Goal: Task Accomplishment & Management: Use online tool/utility

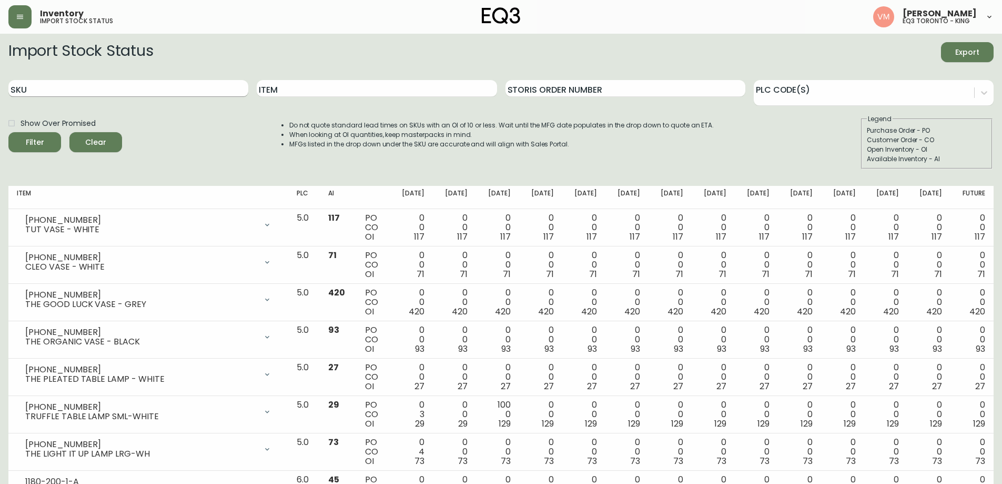
click at [90, 87] on input "SKU" at bounding box center [128, 88] width 240 height 17
paste input "[PHONE_NUMBER]"
type input "[PHONE_NUMBER]"
click at [8, 132] on button "Filter" at bounding box center [34, 142] width 53 height 20
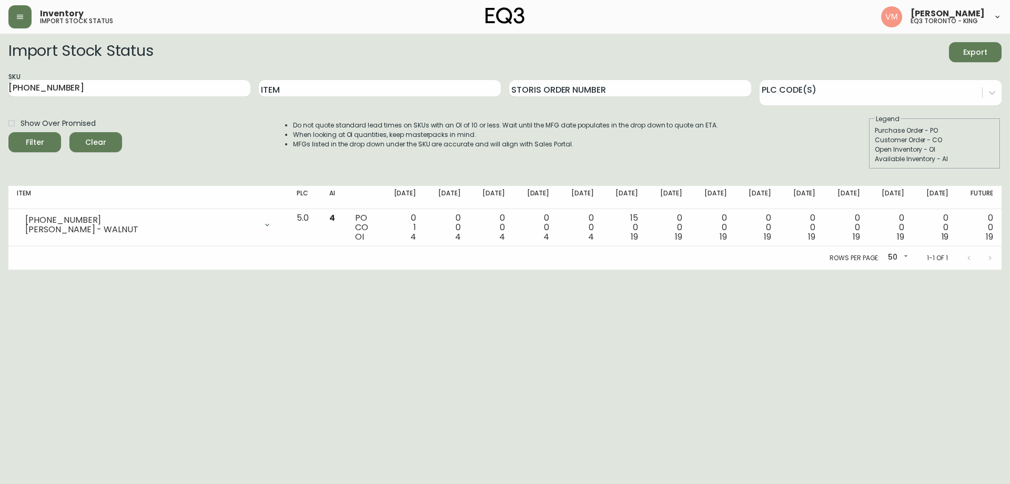
drag, startPoint x: 150, startPoint y: 339, endPoint x: 143, endPoint y: 297, distance: 42.2
click at [150, 269] on html "Inventory import stock status [PERSON_NAME] eq3 [GEOGRAPHIC_DATA] - king Import…" at bounding box center [505, 134] width 1010 height 269
drag, startPoint x: 69, startPoint y: 86, endPoint x: 2, endPoint y: 85, distance: 66.8
click at [2, 85] on main "Import Stock Status Export SKU [PHONE_NUMBER] Item Storis Order Number PLC Code…" at bounding box center [505, 152] width 1010 height 236
click at [279, 87] on input "Item" at bounding box center [380, 88] width 242 height 17
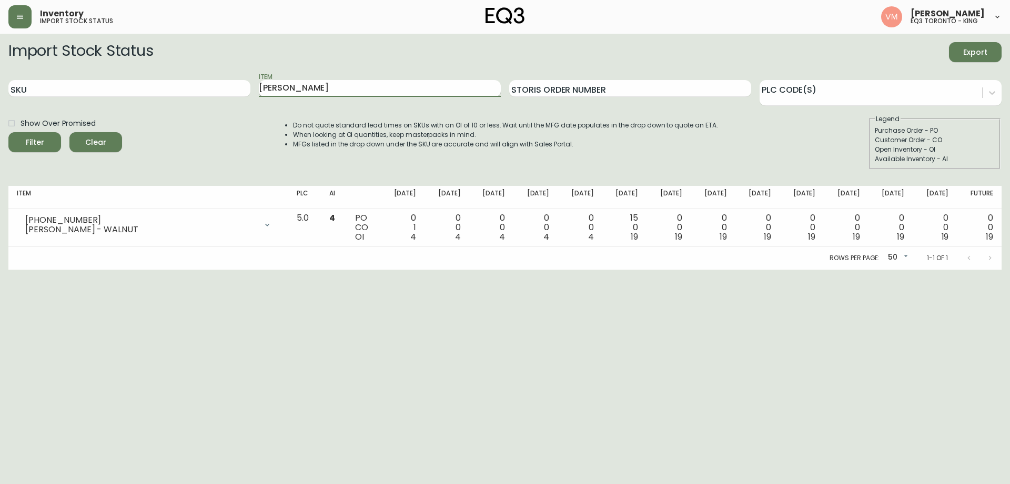
type input "[PERSON_NAME]"
click at [8, 132] on button "Filter" at bounding box center [34, 142] width 53 height 20
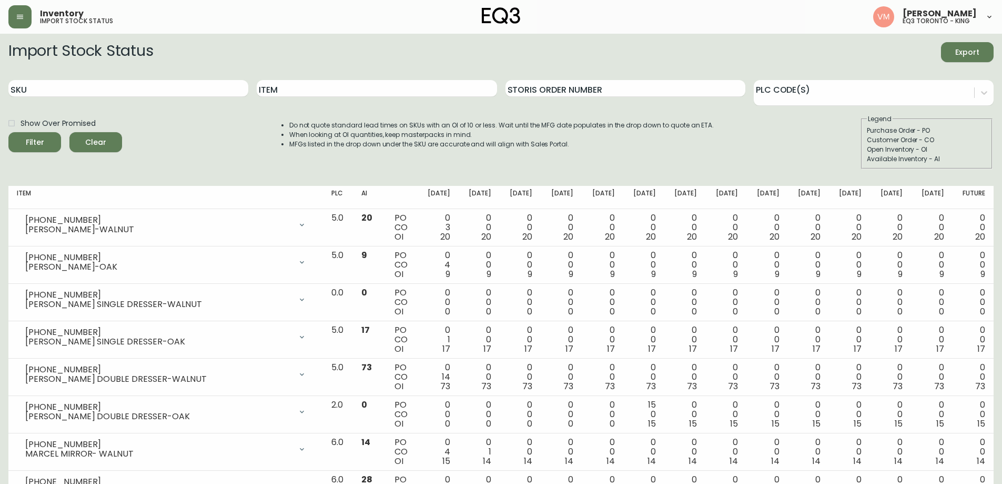
click at [864, 57] on div "Import Stock Status Export" at bounding box center [501, 52] width 986 height 20
click at [180, 93] on input "SKU" at bounding box center [128, 88] width 240 height 17
paste input "[PHONE_NUMBER]"
type input "[PHONE_NUMBER]"
click at [8, 132] on button "Filter" at bounding box center [34, 142] width 53 height 20
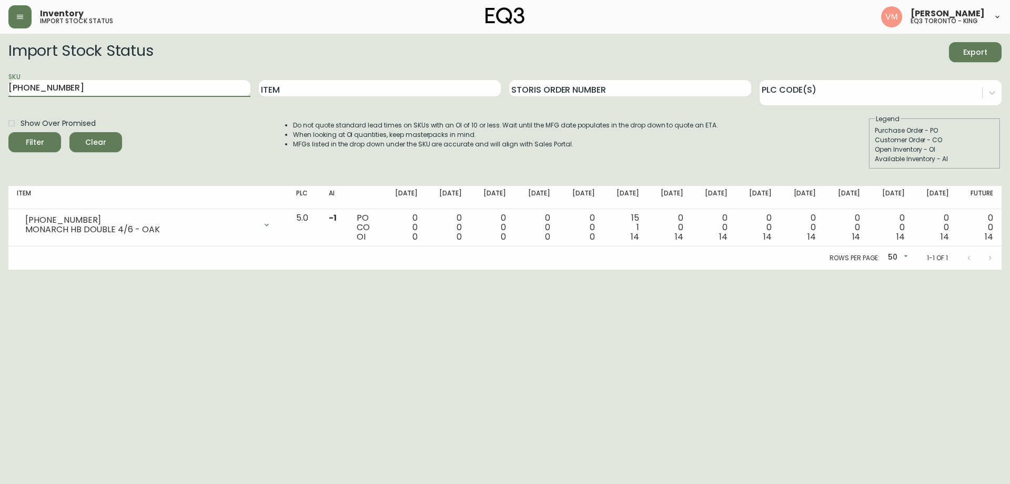
drag, startPoint x: 210, startPoint y: 91, endPoint x: 0, endPoint y: 75, distance: 211.1
click at [0, 75] on main "Import Stock Status Export SKU [PHONE_NUMBER] Item Storis Order Number PLC Code…" at bounding box center [505, 152] width 1010 height 236
paste input "[PHONE_NUMBER]"
type input "[PHONE_NUMBER]"
click at [8, 132] on button "Filter" at bounding box center [34, 142] width 53 height 20
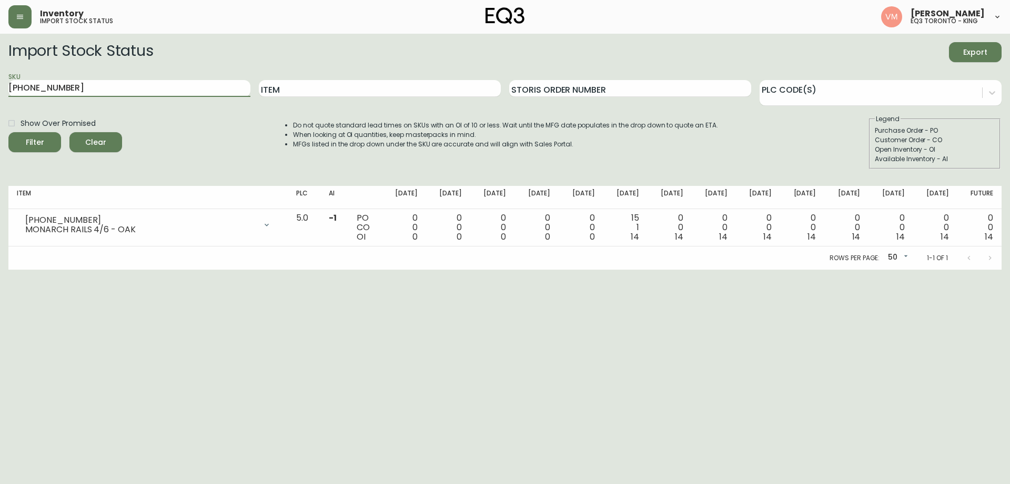
drag, startPoint x: 92, startPoint y: 83, endPoint x: 1, endPoint y: 83, distance: 91.0
click at [1, 83] on main "Import Stock Status Export SKU [PHONE_NUMBER] Item Storis Order Number PLC Code…" at bounding box center [505, 152] width 1010 height 236
paste input "[PHONE_NUMBER]"
type input "[PHONE_NUMBER]"
click at [8, 132] on button "Filter" at bounding box center [34, 142] width 53 height 20
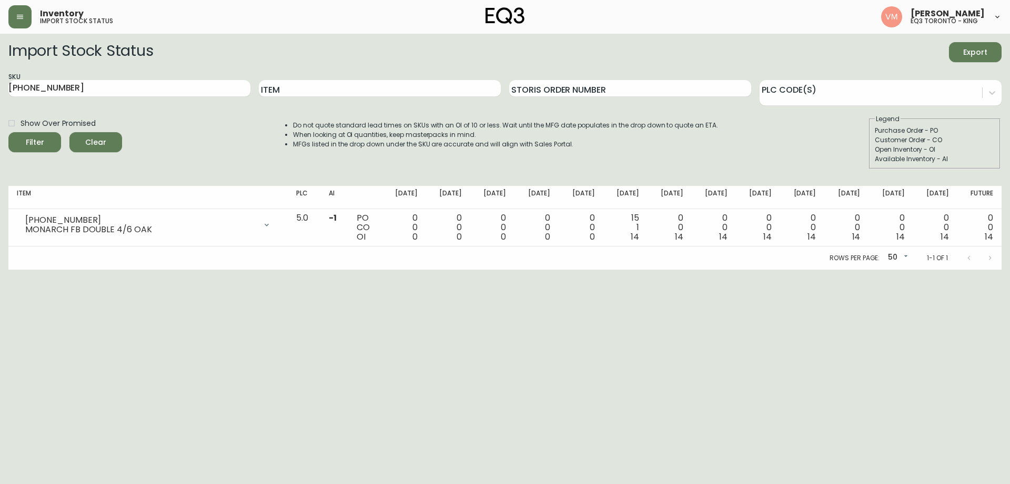
click at [91, 269] on html "Inventory import stock status [PERSON_NAME] eq3 [GEOGRAPHIC_DATA] - king Import…" at bounding box center [505, 134] width 1010 height 269
